Goal: Book appointment/travel/reservation

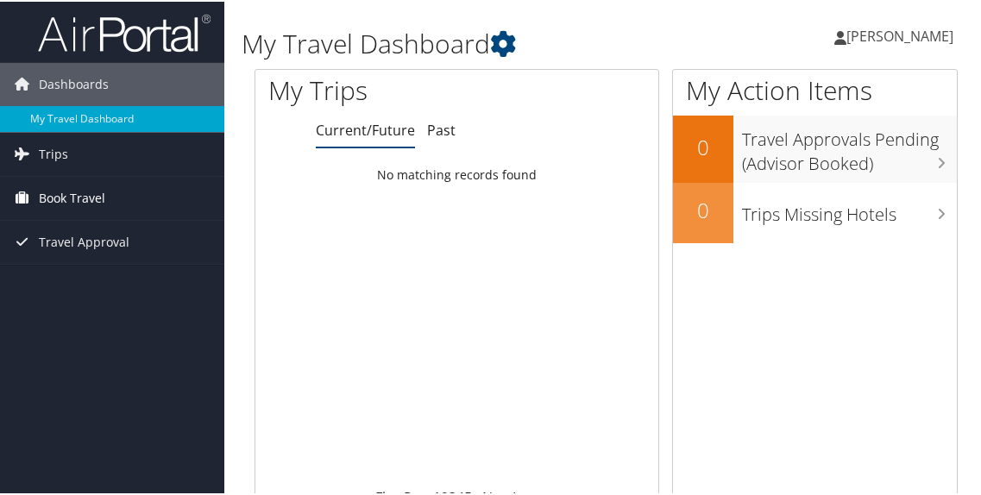
click at [76, 189] on span "Book Travel" at bounding box center [72, 196] width 66 height 43
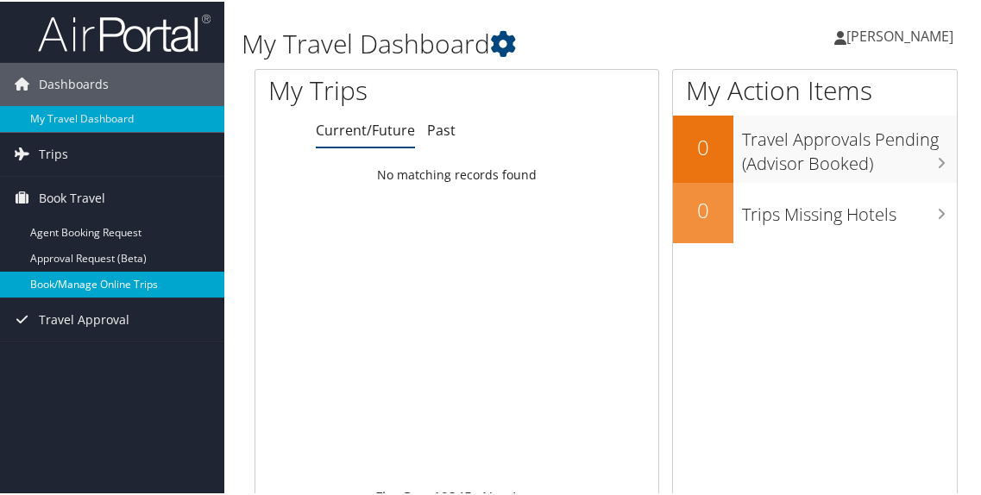
click at [72, 277] on link "Book/Manage Online Trips" at bounding box center [112, 283] width 224 height 26
